Goal: Entertainment & Leisure: Consume media (video, audio)

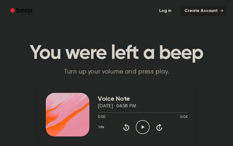
click at [140, 124] on icon "Play Audio" at bounding box center [143, 127] width 14 height 14
click at [142, 124] on icon "Pause Audio" at bounding box center [143, 127] width 14 height 14
click at [144, 127] on icon at bounding box center [143, 127] width 3 height 4
